Goal: Book appointment/travel/reservation

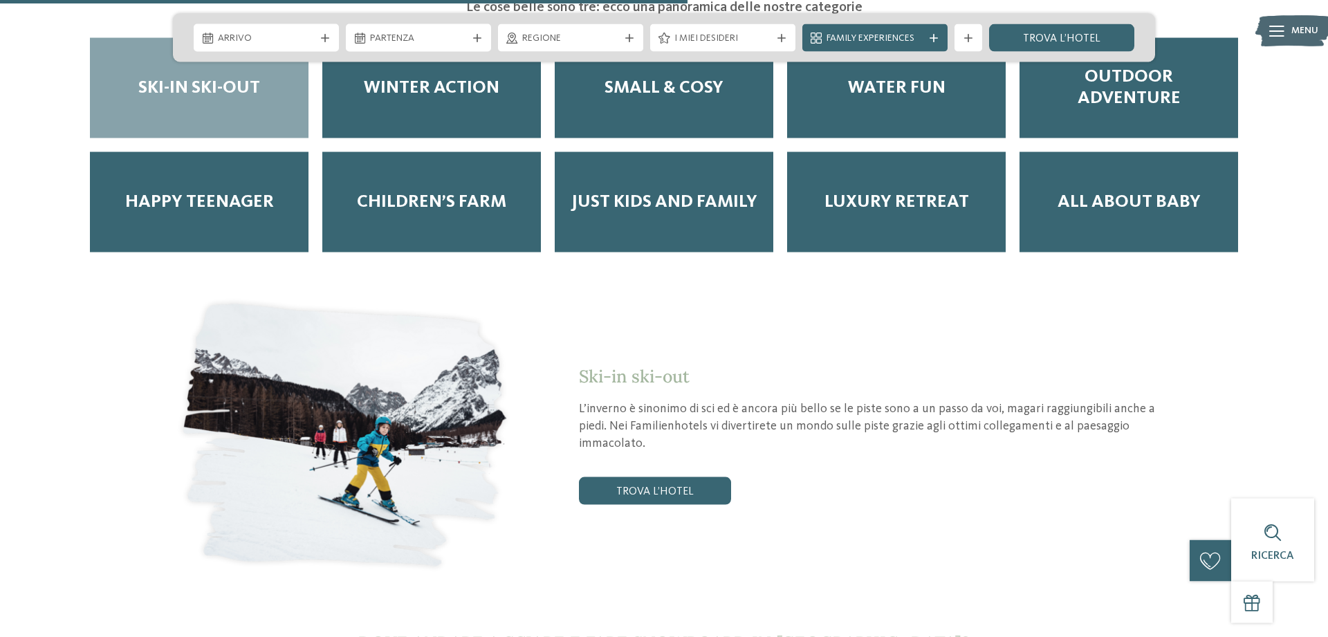
scroll to position [2045, 0]
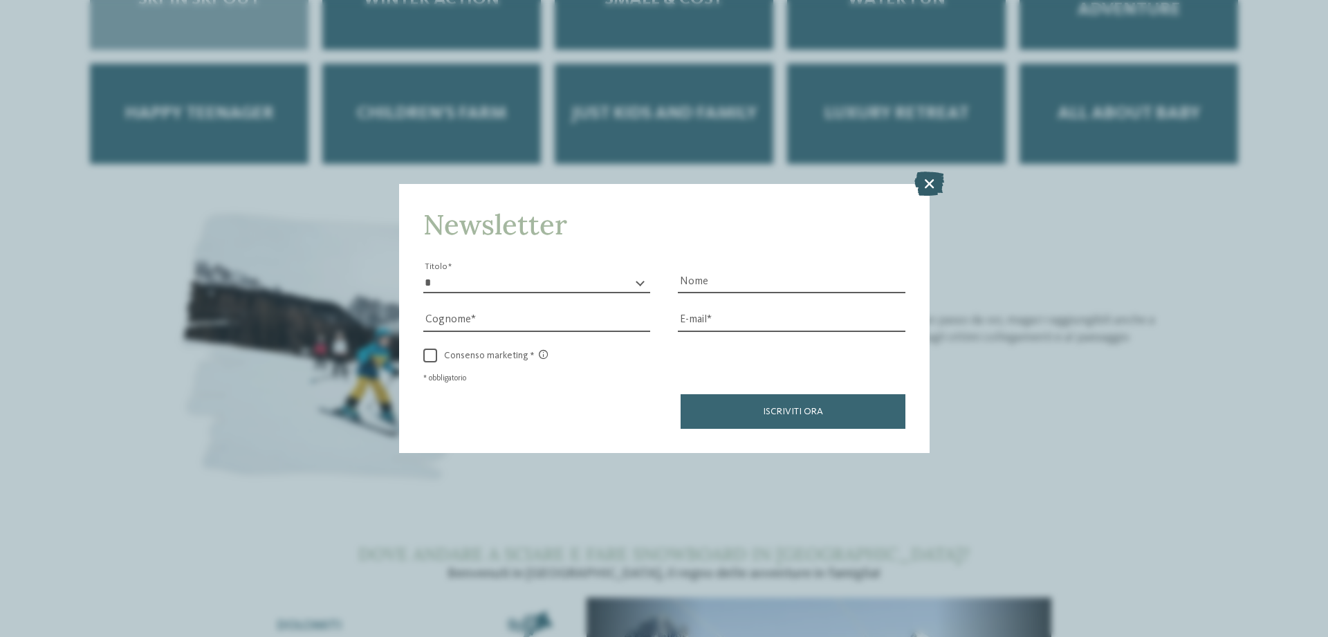
click at [930, 173] on icon at bounding box center [929, 183] width 30 height 24
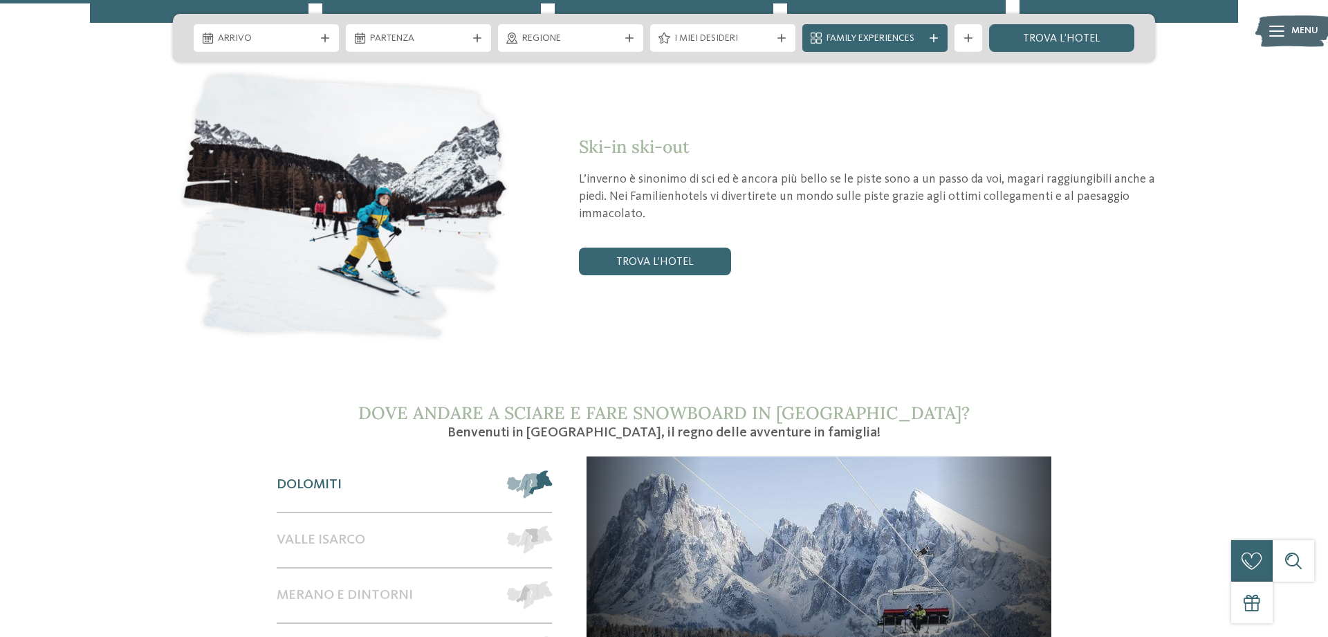
scroll to position [2327, 0]
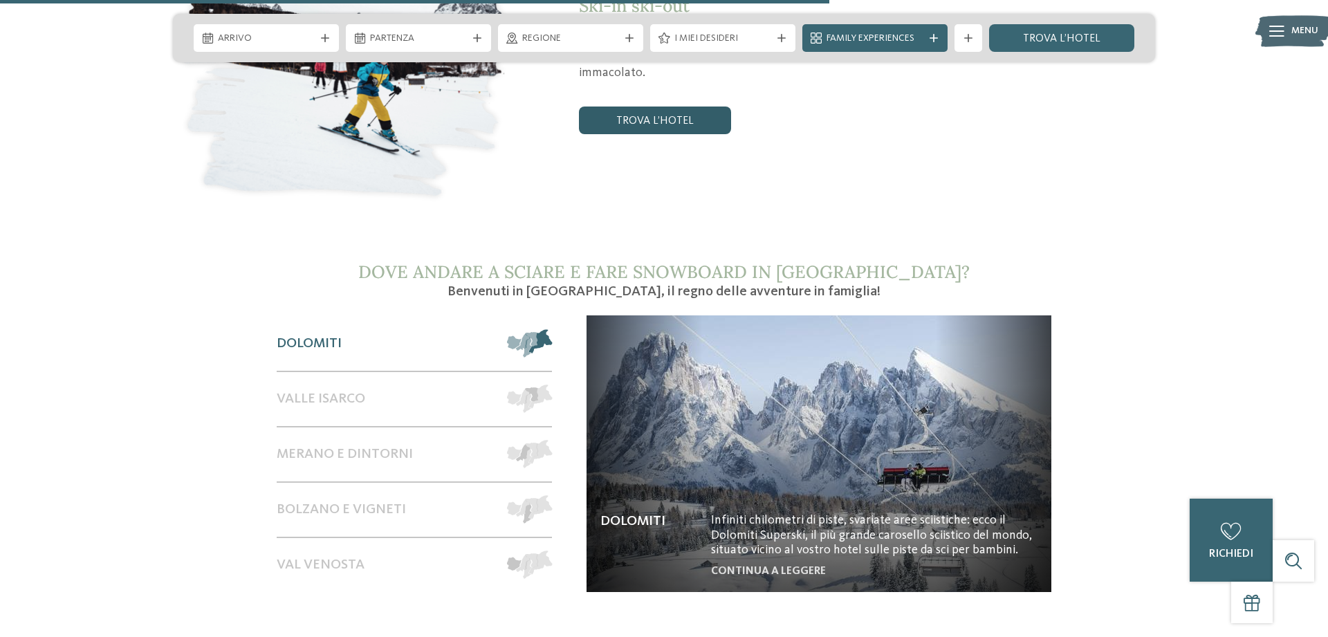
click at [653, 106] on link "trova l’hotel" at bounding box center [655, 120] width 152 height 28
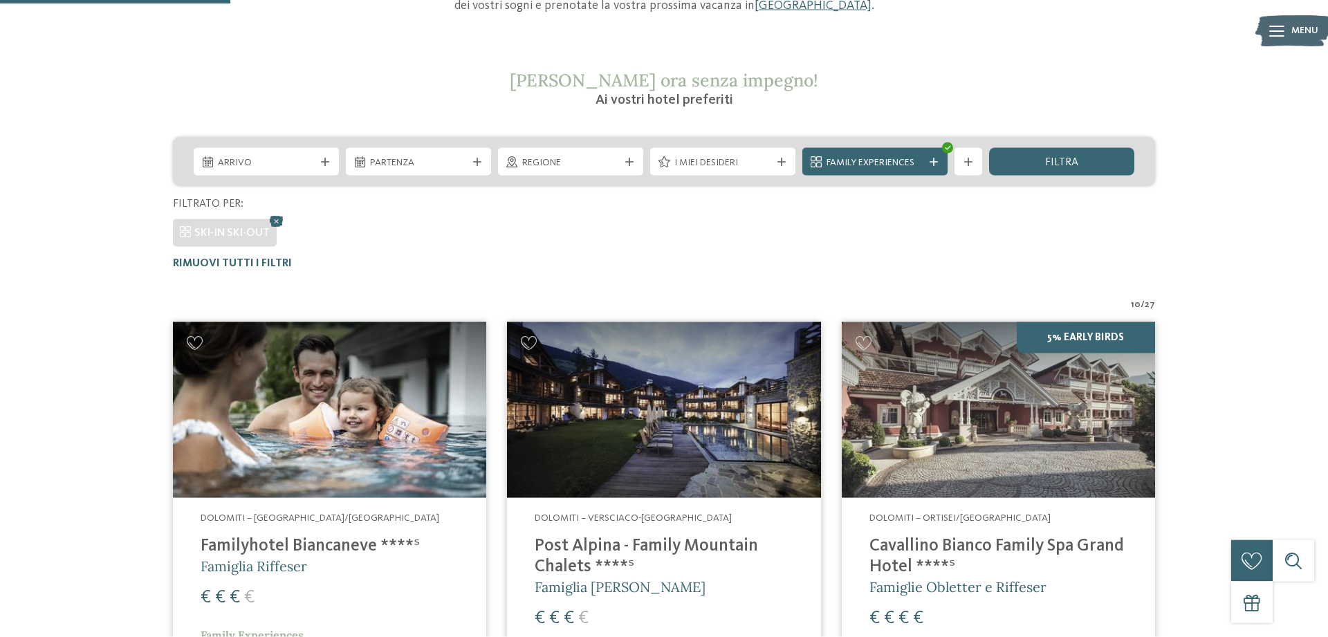
scroll to position [171, 0]
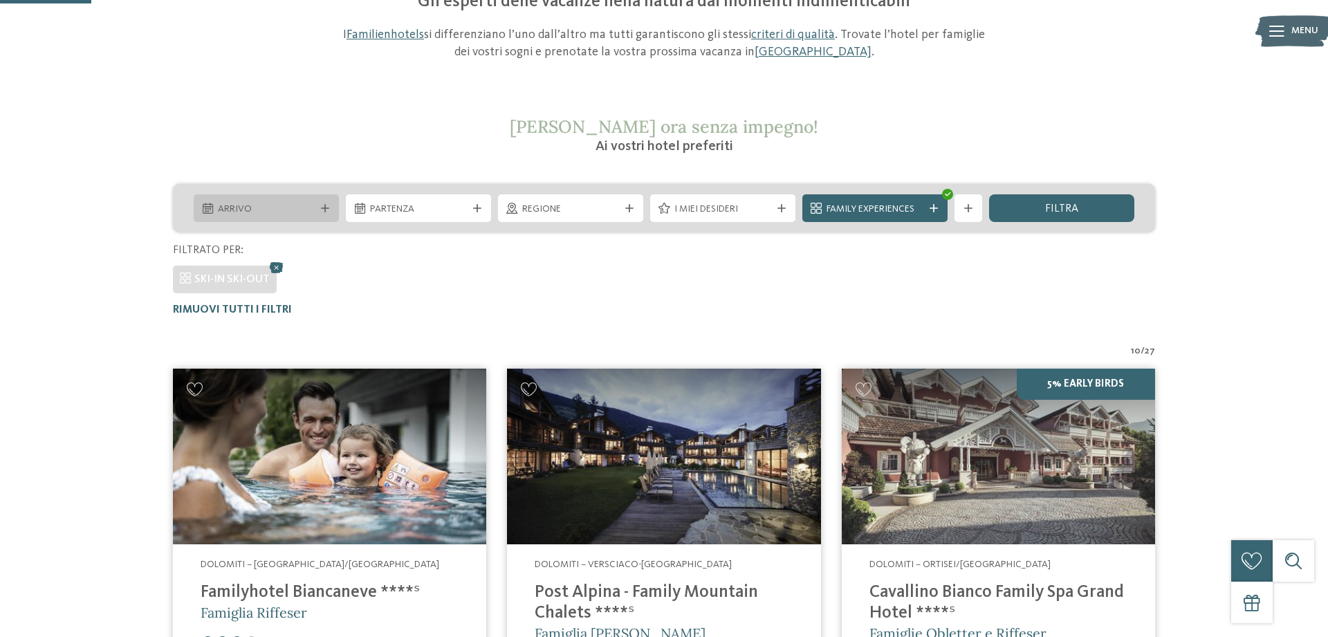
click at [297, 207] on span "Arrivo" at bounding box center [266, 210] width 97 height 14
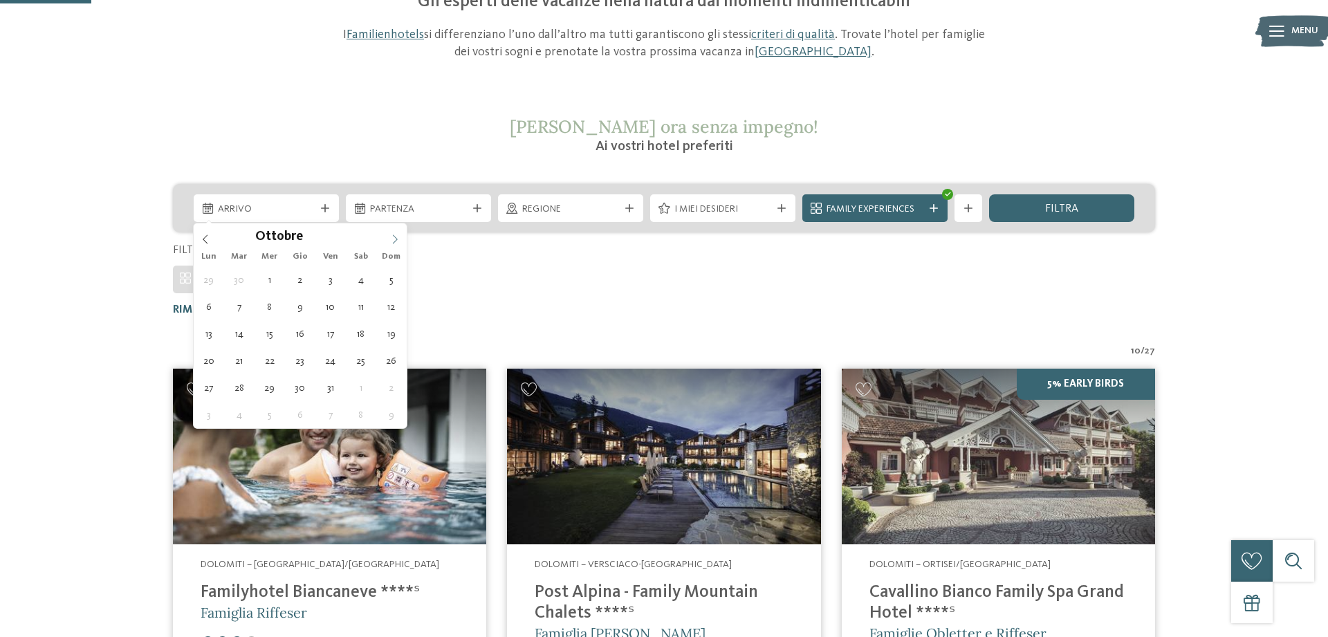
click at [399, 232] on span at bounding box center [395, 235] width 24 height 24
click at [398, 232] on span at bounding box center [395, 235] width 24 height 24
type div "19.12.2025"
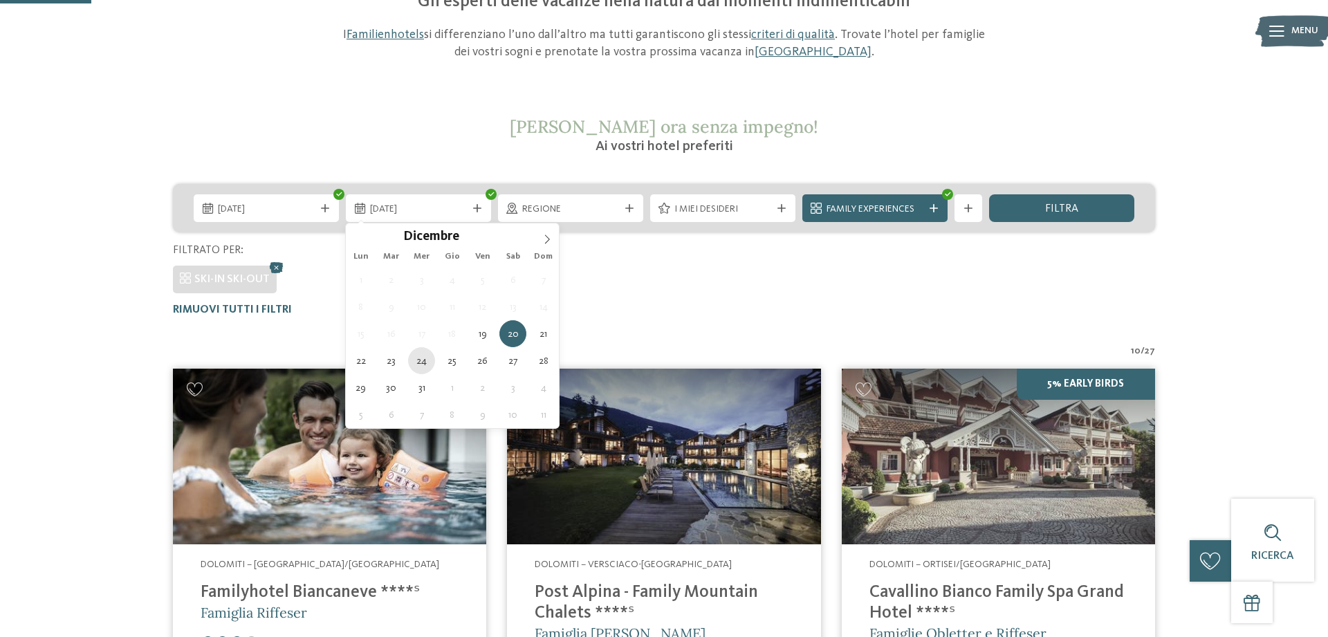
type div "24.12.2025"
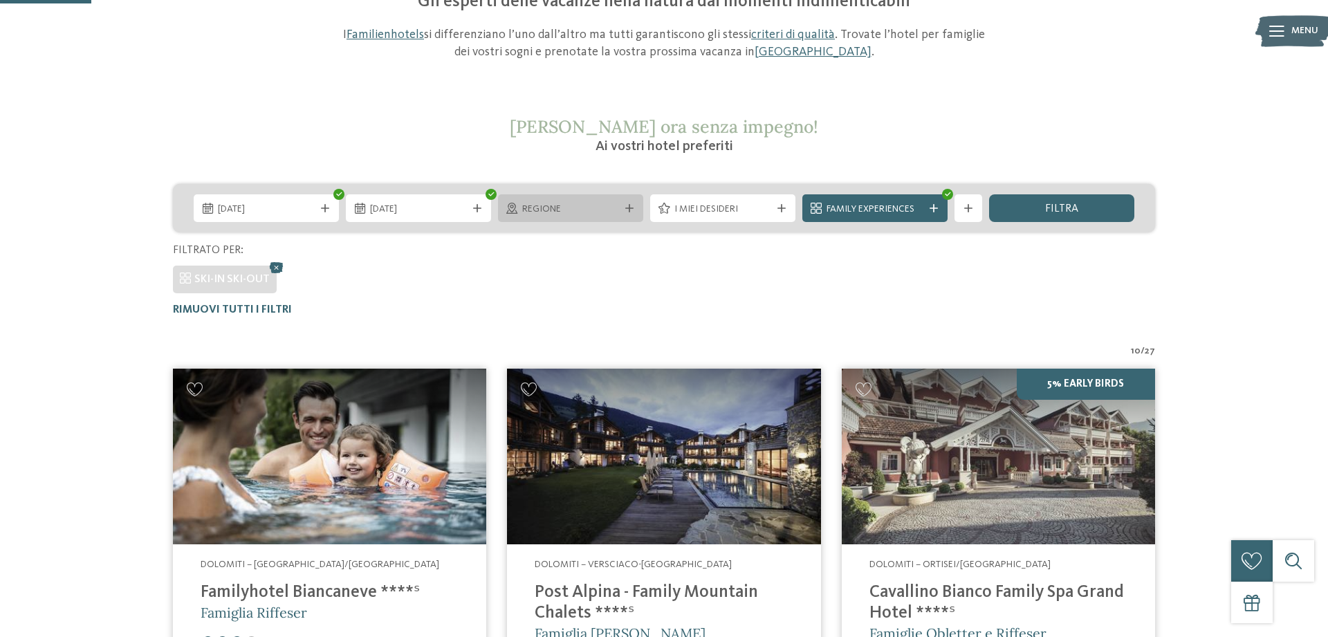
click at [604, 211] on span "Regione" at bounding box center [570, 210] width 97 height 14
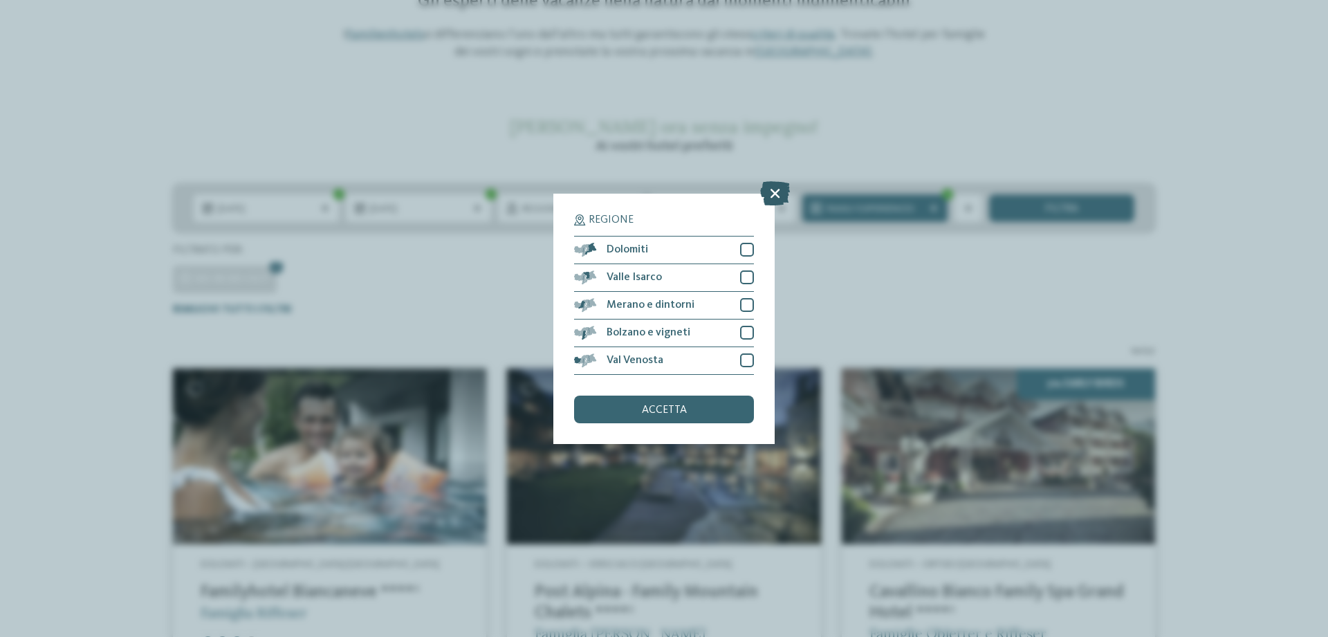
click at [774, 193] on icon at bounding box center [775, 192] width 30 height 24
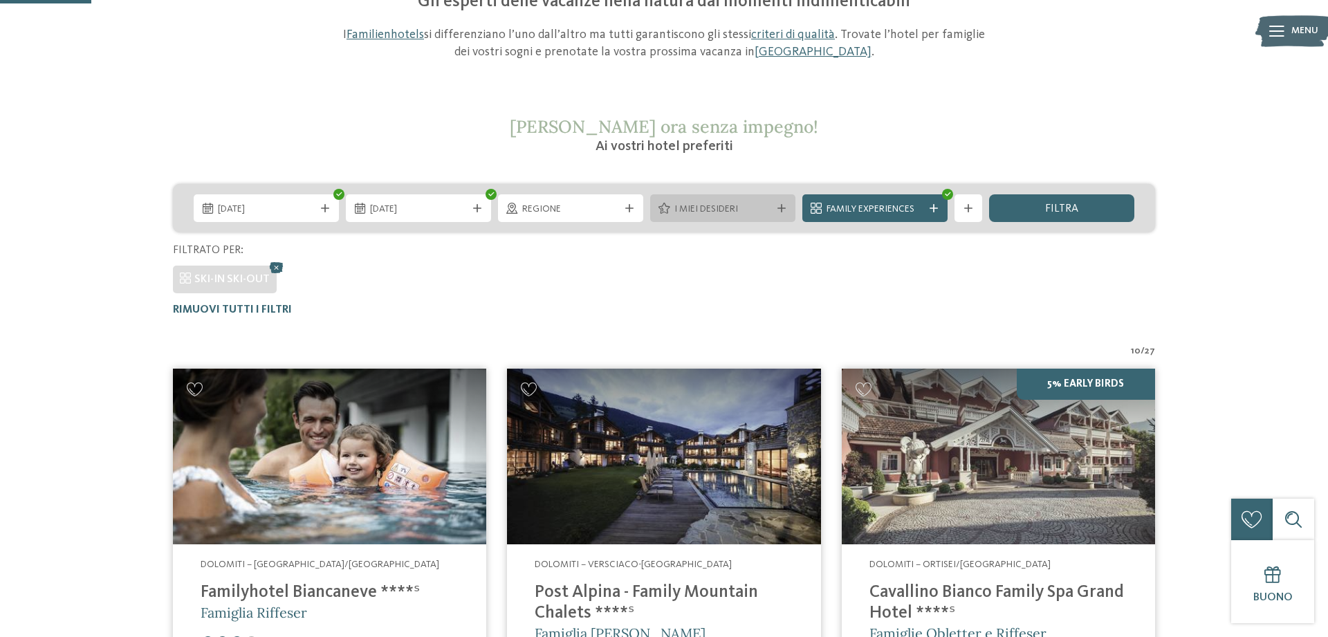
click at [754, 212] on span "I miei desideri" at bounding box center [722, 210] width 97 height 14
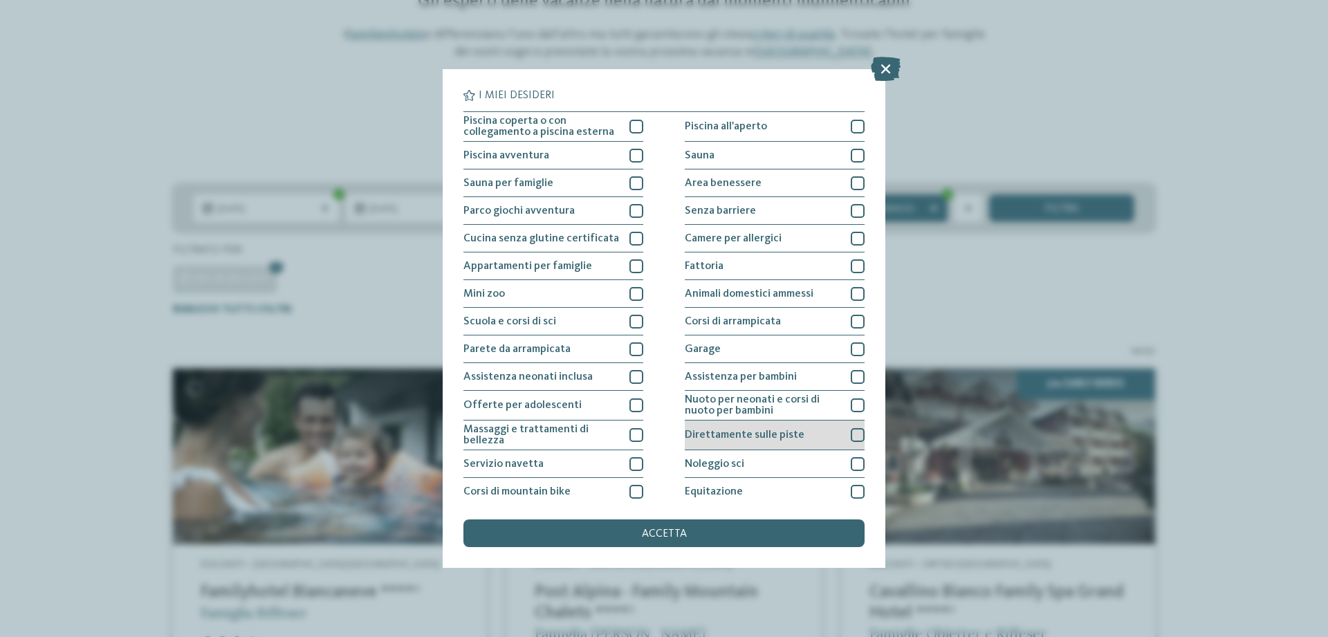
click at [856, 432] on div at bounding box center [858, 435] width 14 height 14
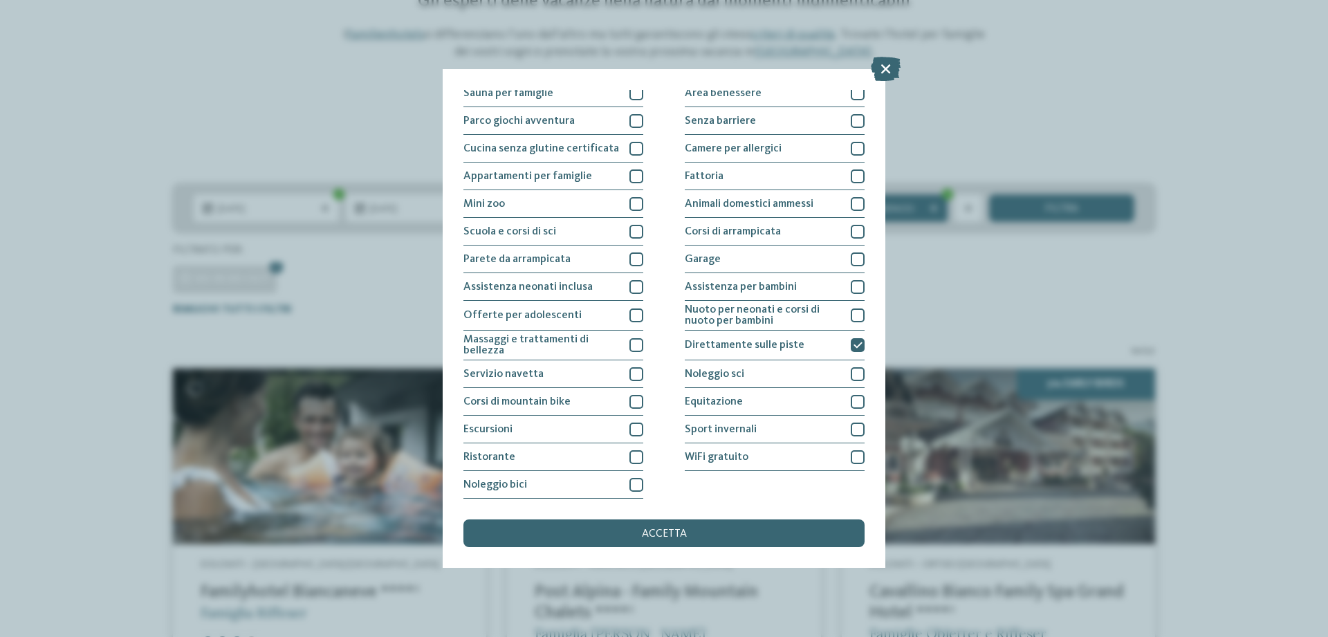
scroll to position [0, 0]
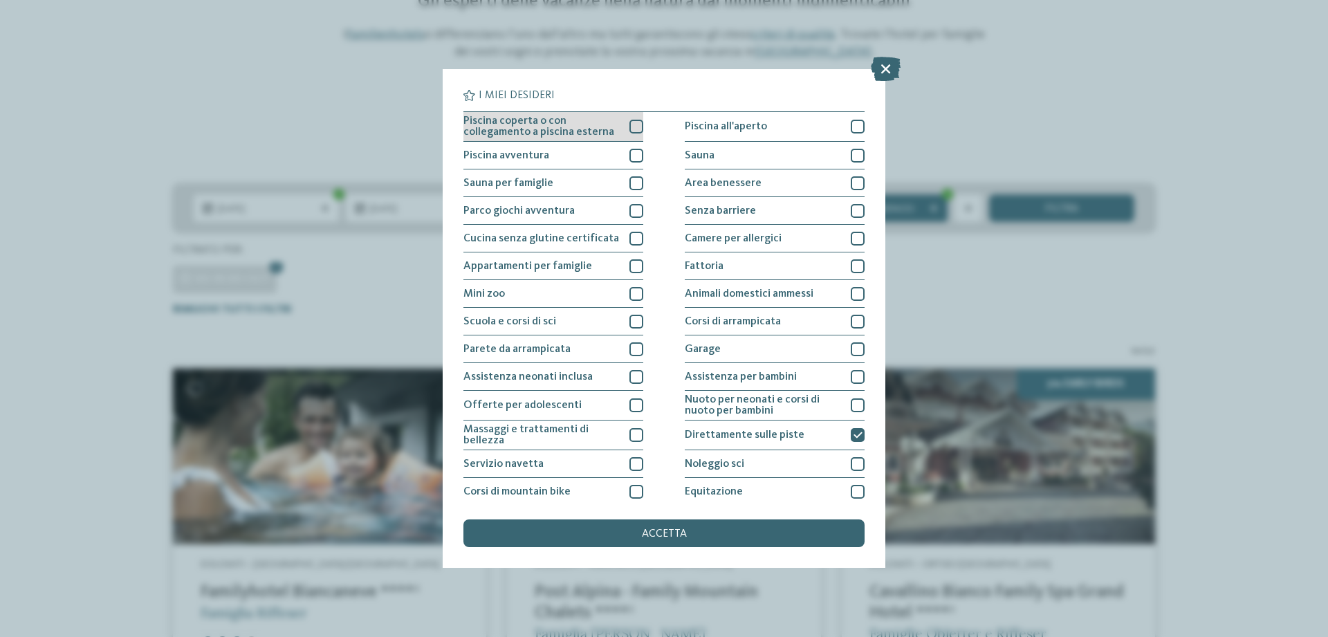
click at [635, 129] on div at bounding box center [636, 127] width 14 height 14
click at [696, 539] on div "accetta" at bounding box center [663, 533] width 401 height 28
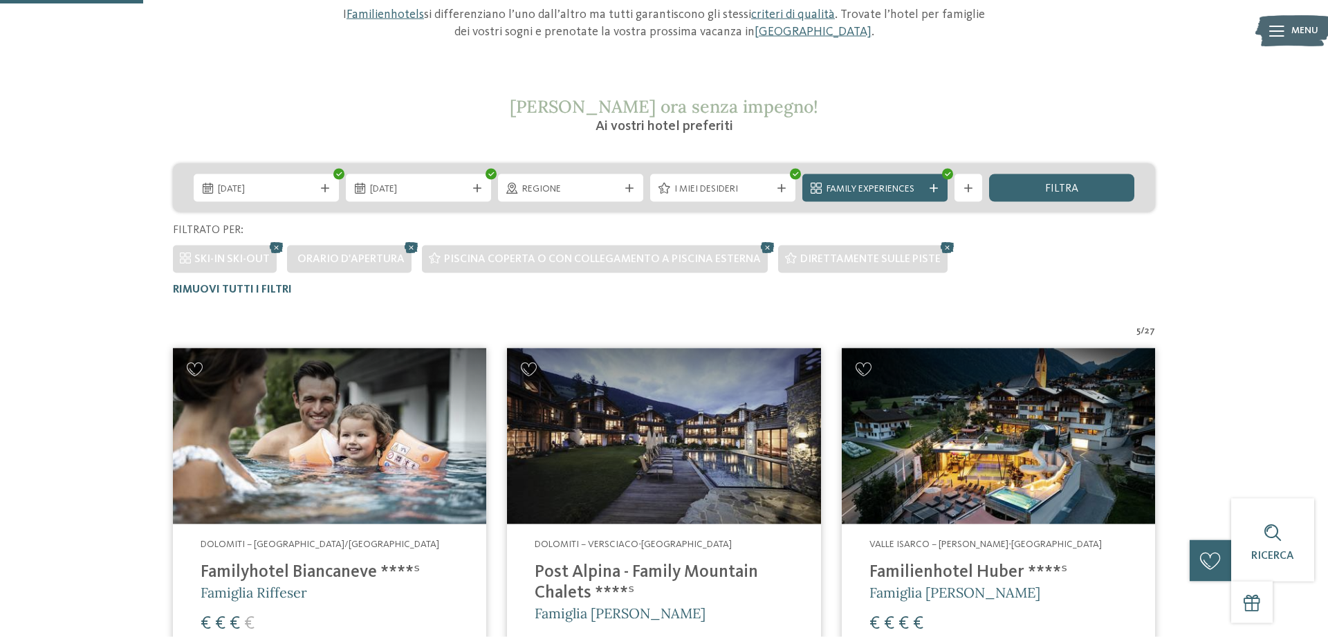
scroll to position [171, 0]
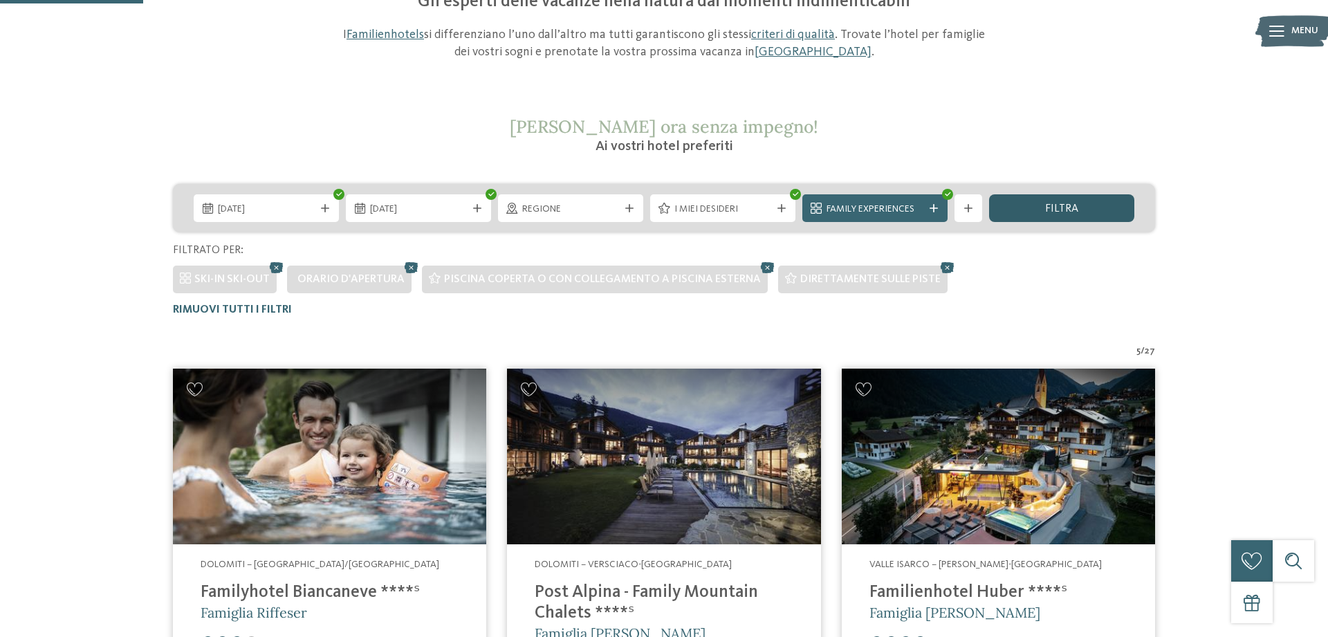
click at [1055, 211] on span "filtra" at bounding box center [1061, 208] width 33 height 11
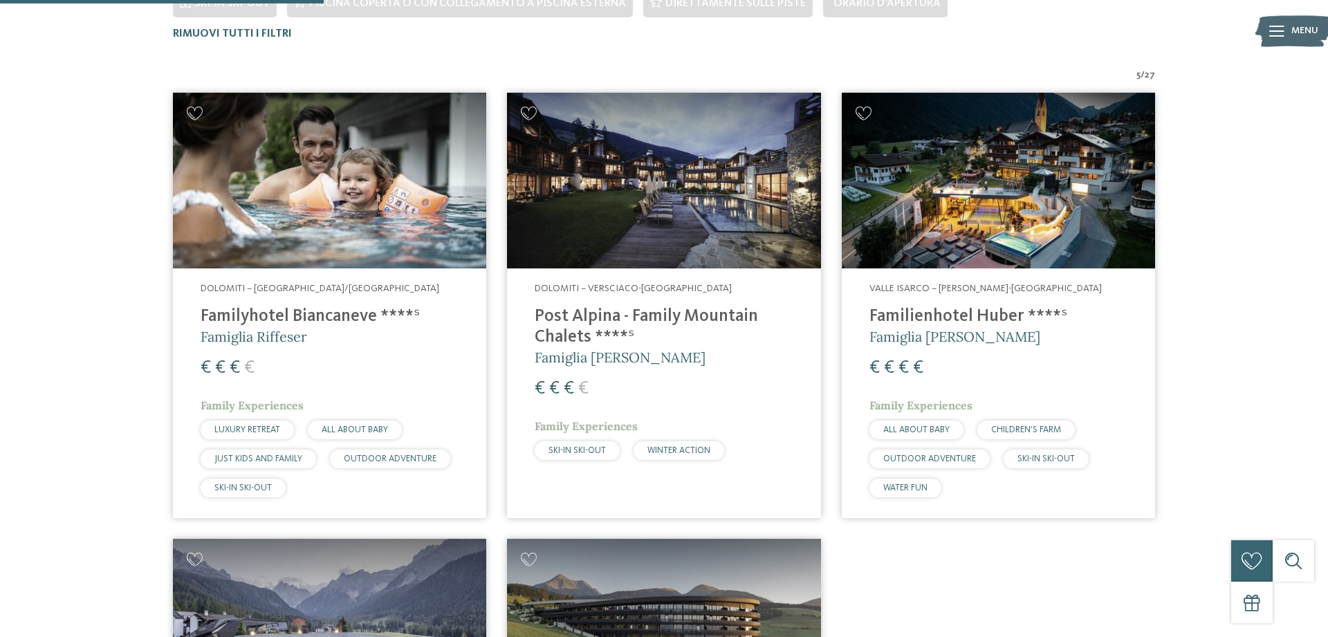
scroll to position [383, 0]
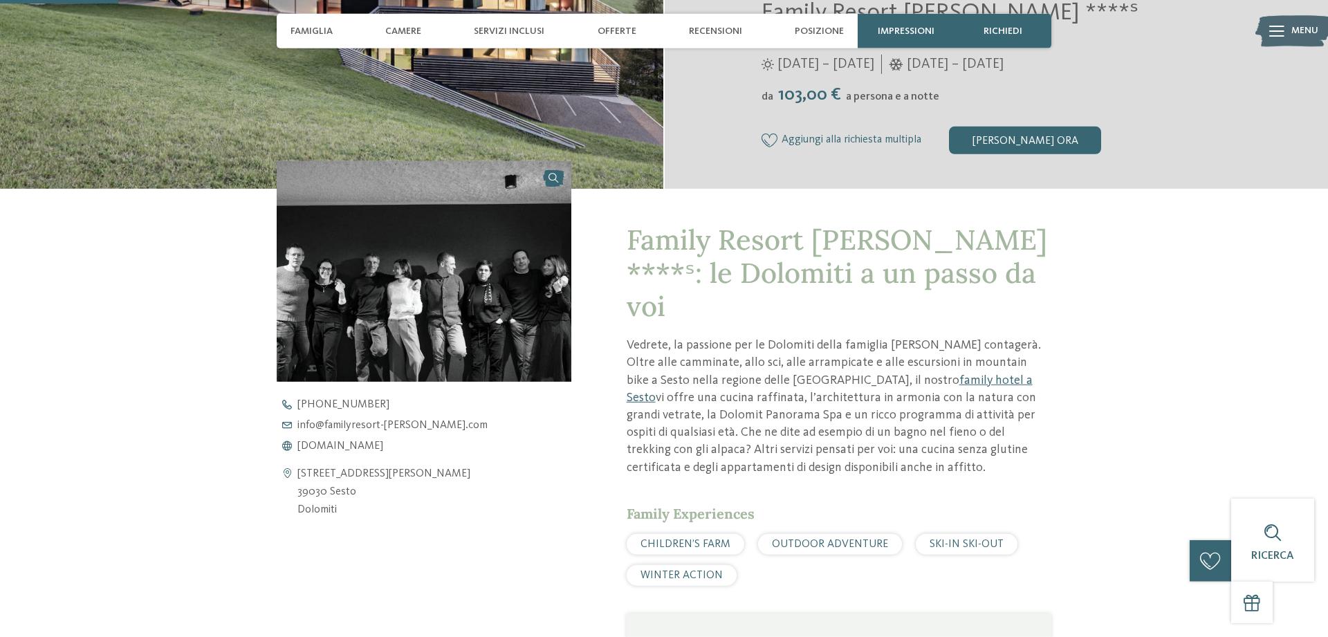
scroll to position [353, 0]
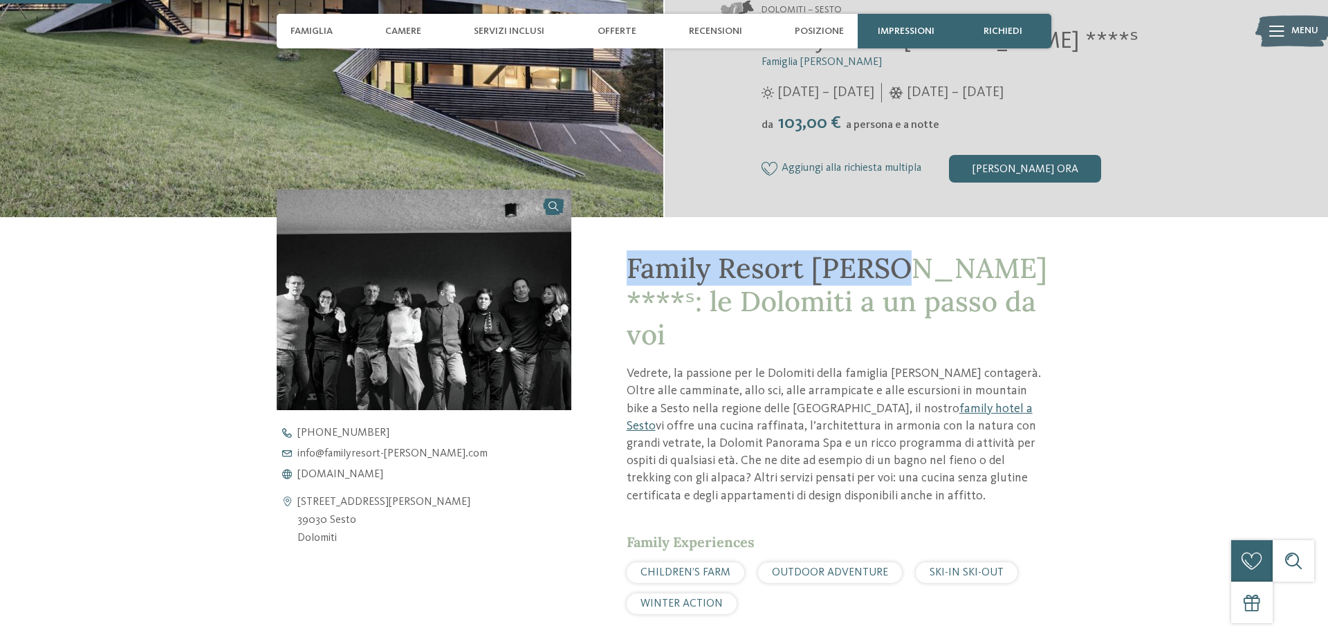
drag, startPoint x: 625, startPoint y: 268, endPoint x: 893, endPoint y: 268, distance: 268.3
click at [893, 268] on div "Family Resort Rainer ****ˢ: le Dolomiti a un passo da voi Vedrete, la passione …" at bounding box center [811, 604] width 480 height 774
copy span "Family Resort Rainer"
